Goal: Information Seeking & Learning: Find specific fact

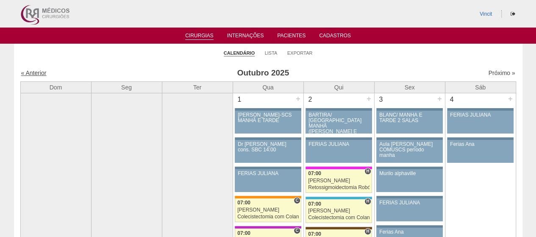
click at [33, 73] on link "« Anterior" at bounding box center [33, 73] width 25 height 7
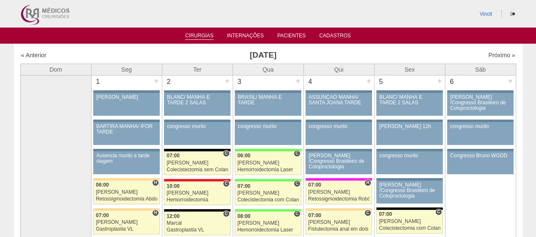
click at [203, 32] on li "Cirurgias" at bounding box center [199, 35] width 40 height 7
click at [203, 36] on link "Cirurgias" at bounding box center [199, 36] width 28 height 7
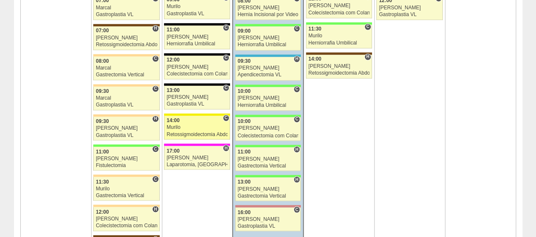
scroll to position [678, 0]
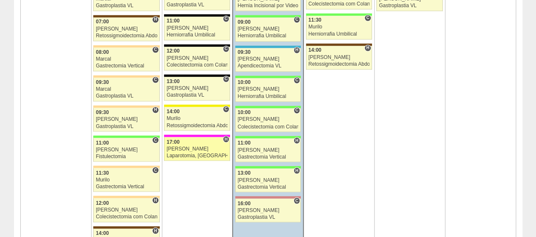
click at [206, 147] on link "89432 Luiz Guilherme H 17:00 Luiz Guilherme Laparotomia, Biópsia, Drenagem, Bri…" at bounding box center [197, 149] width 66 height 24
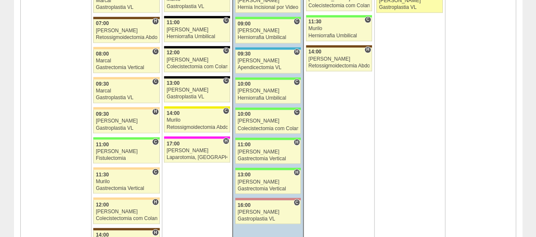
scroll to position [678, 0]
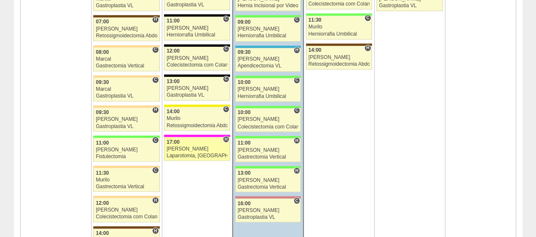
click at [180, 146] on div "[PERSON_NAME]" at bounding box center [197, 149] width 61 height 6
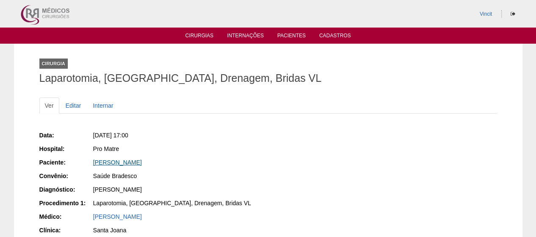
click at [142, 163] on link "[PERSON_NAME]" at bounding box center [117, 162] width 49 height 7
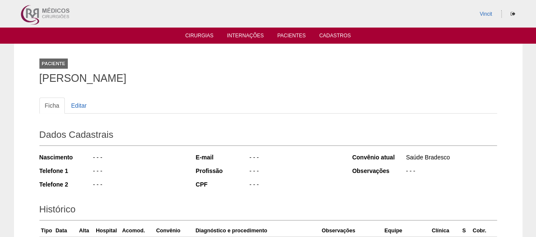
scroll to position [170, 0]
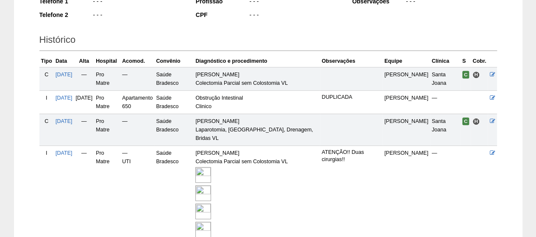
click at [211, 167] on img at bounding box center [203, 175] width 16 height 16
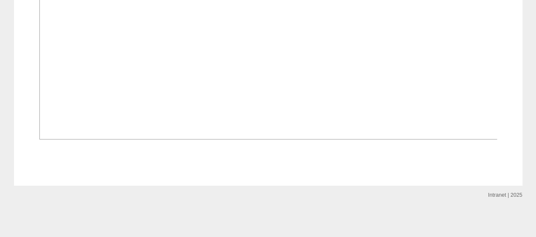
scroll to position [2331, 0]
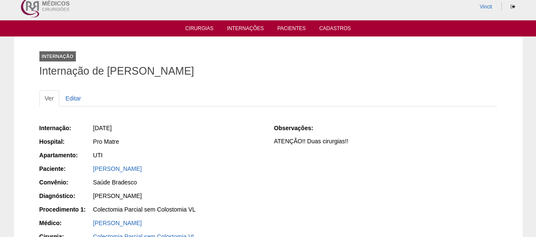
scroll to position [0, 0]
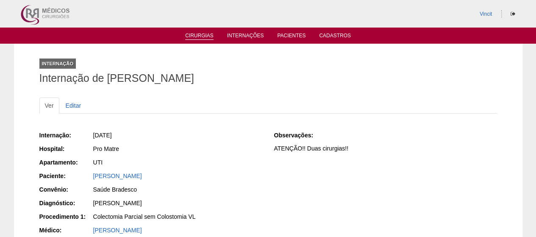
click at [207, 32] on li "Cirurgias" at bounding box center [199, 35] width 40 height 7
click at [206, 37] on link "Cirurgias" at bounding box center [199, 36] width 28 height 7
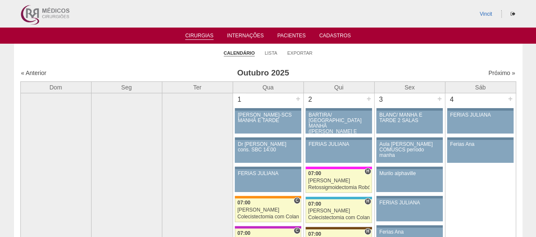
click at [209, 38] on link "Cirurgias" at bounding box center [199, 36] width 28 height 7
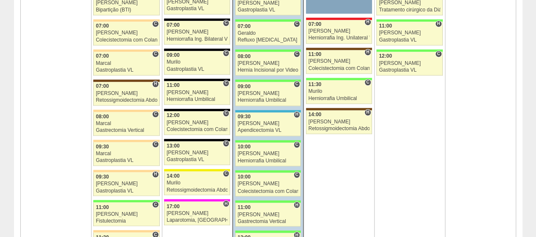
scroll to position [678, 0]
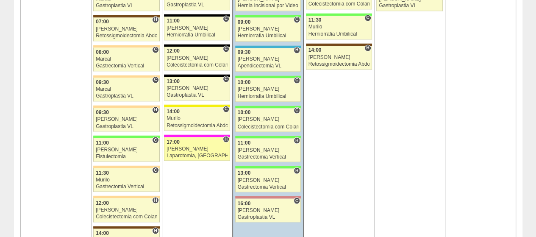
click at [203, 146] on div "[PERSON_NAME]" at bounding box center [197, 149] width 61 height 6
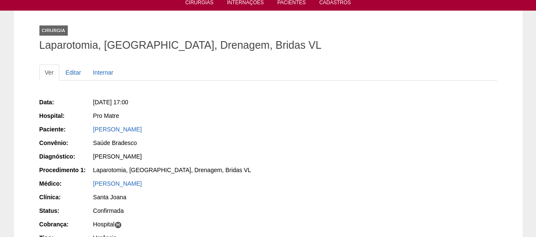
scroll to position [139, 0]
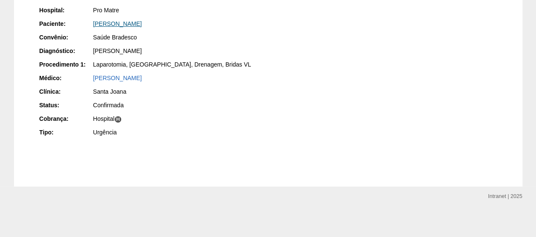
click at [142, 24] on link "[PERSON_NAME]" at bounding box center [117, 23] width 49 height 7
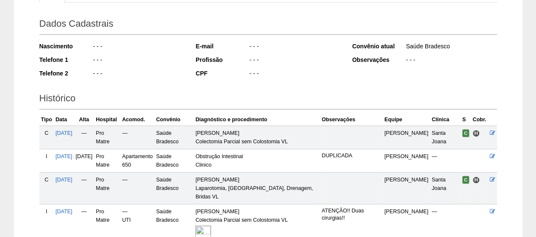
scroll to position [244, 0]
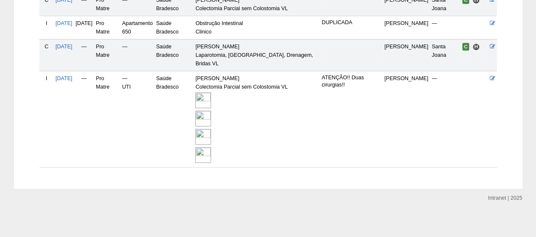
click at [211, 135] on img at bounding box center [203, 137] width 16 height 16
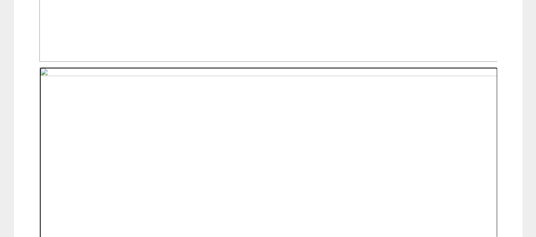
scroll to position [890, 0]
